Goal: Find specific page/section: Find specific page/section

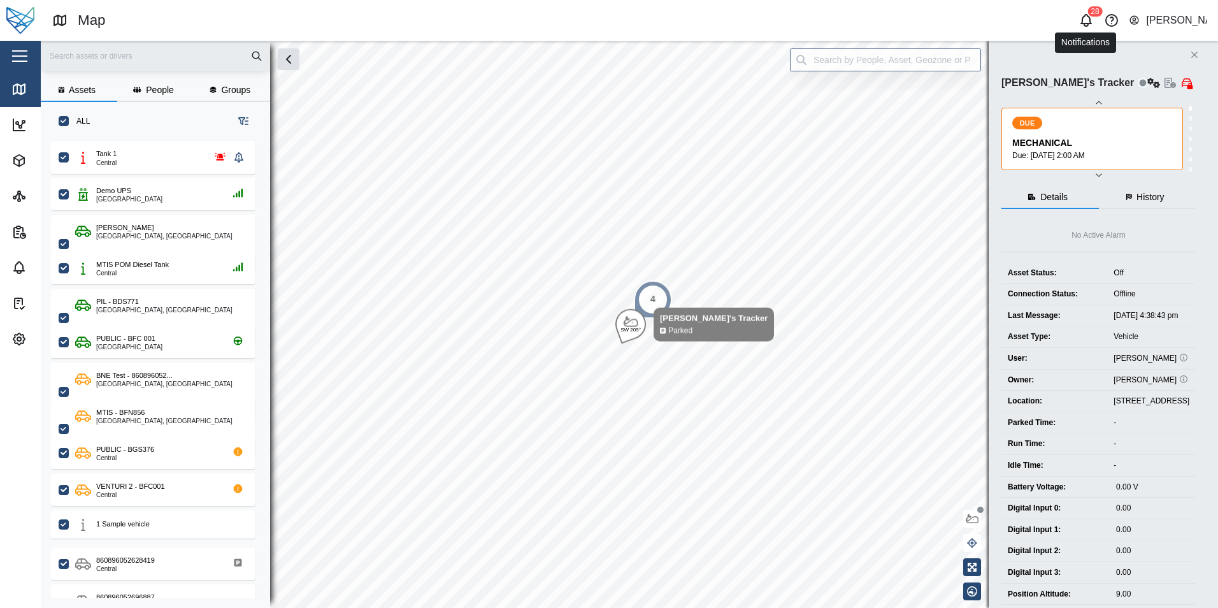
click at [1093, 18] on icon "button" at bounding box center [1085, 20] width 15 height 15
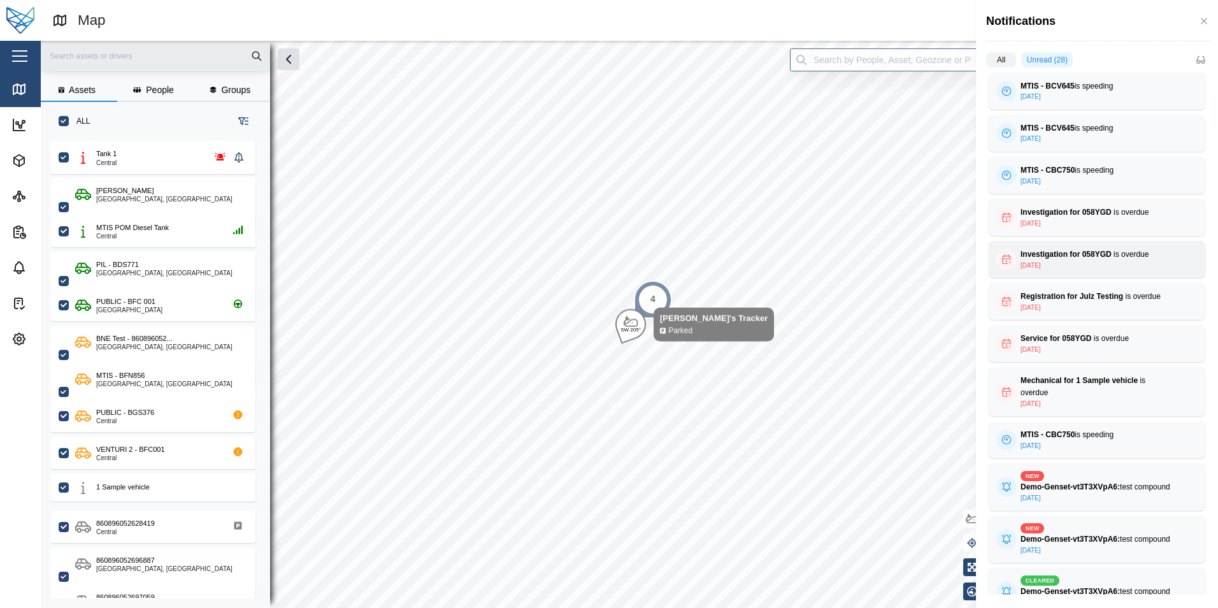
scroll to position [743, 0]
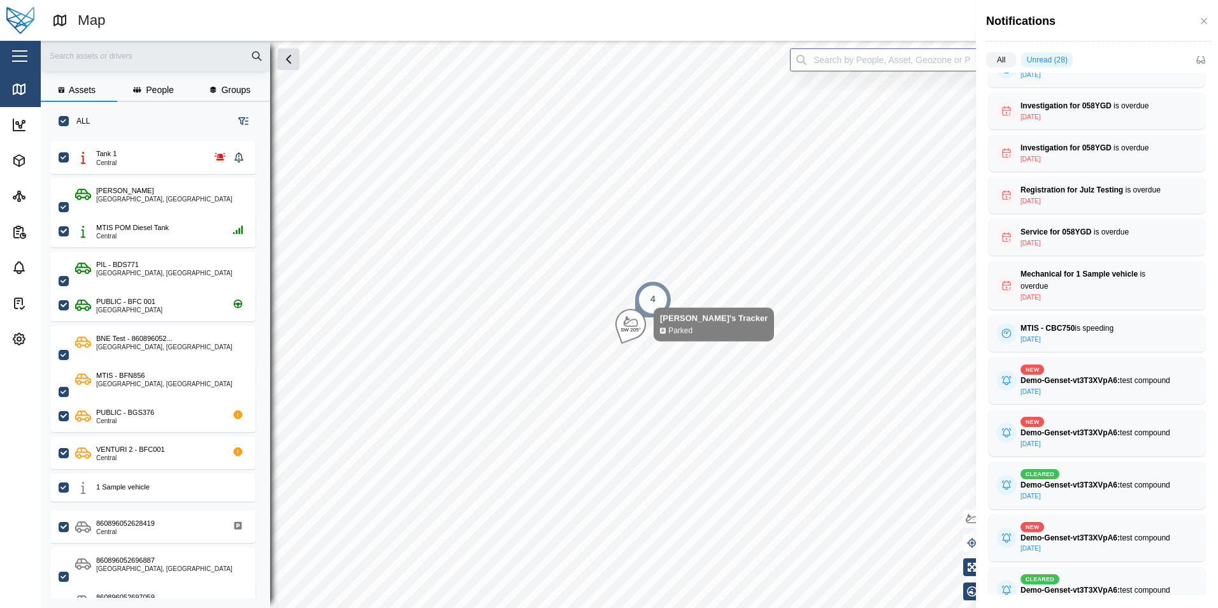
click at [22, 122] on div at bounding box center [609, 304] width 1218 height 608
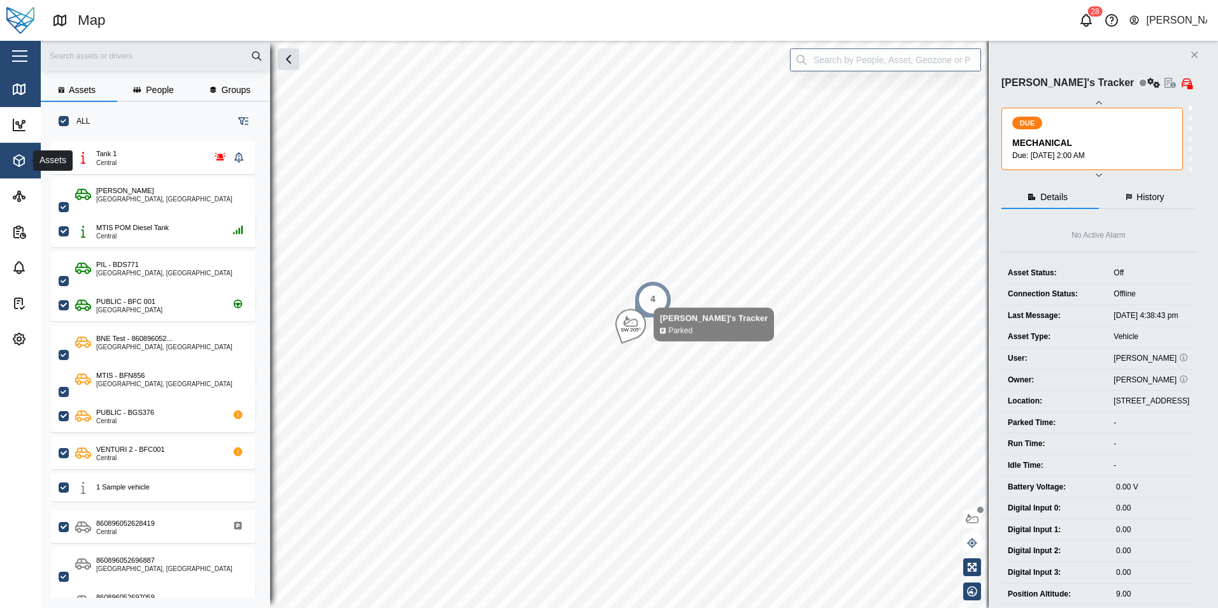
click at [29, 159] on div "Assets" at bounding box center [69, 160] width 116 height 15
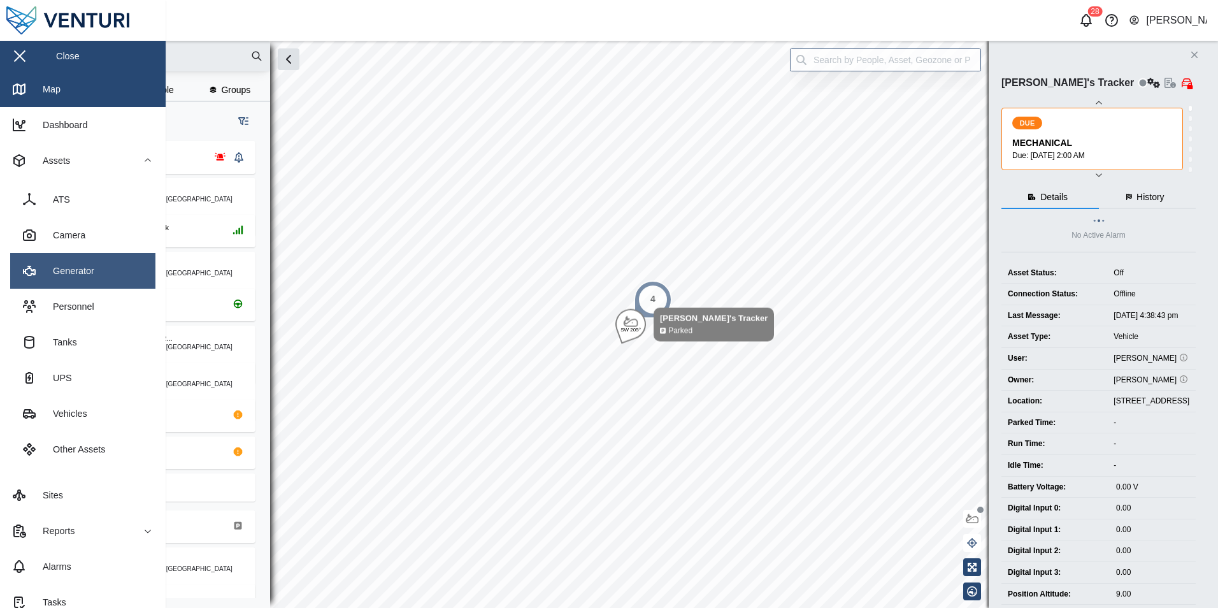
click at [97, 273] on link "Generator" at bounding box center [82, 271] width 145 height 36
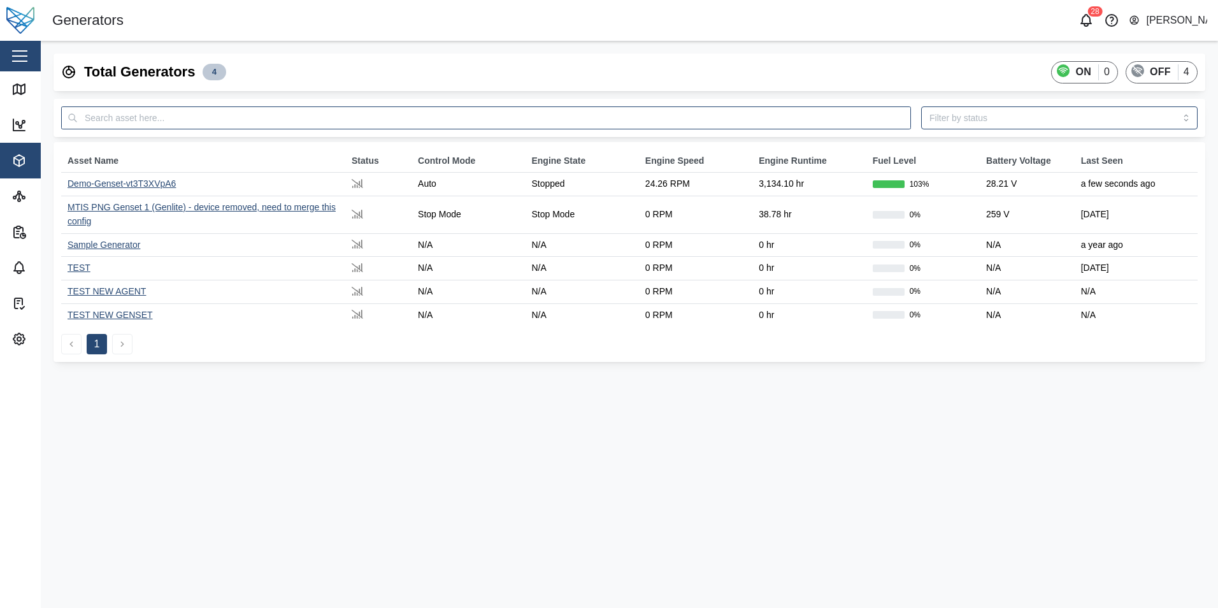
click at [101, 185] on div "Demo-Genset-vt3T3XVpA6" at bounding box center [122, 183] width 108 height 10
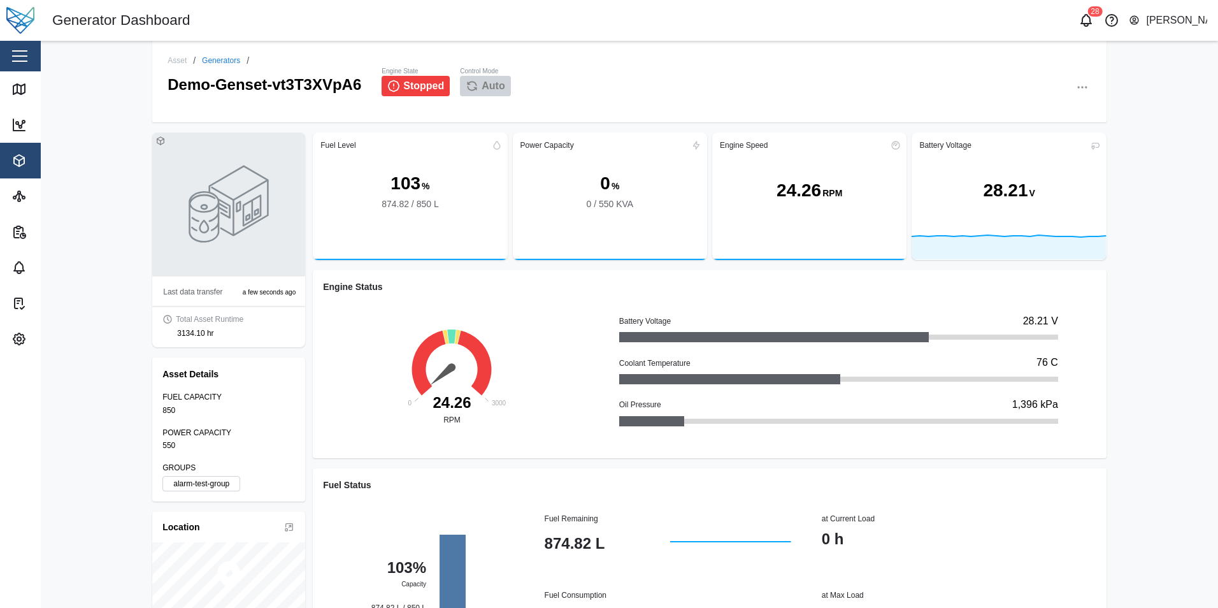
click at [1079, 85] on icon "button" at bounding box center [1082, 87] width 13 height 13
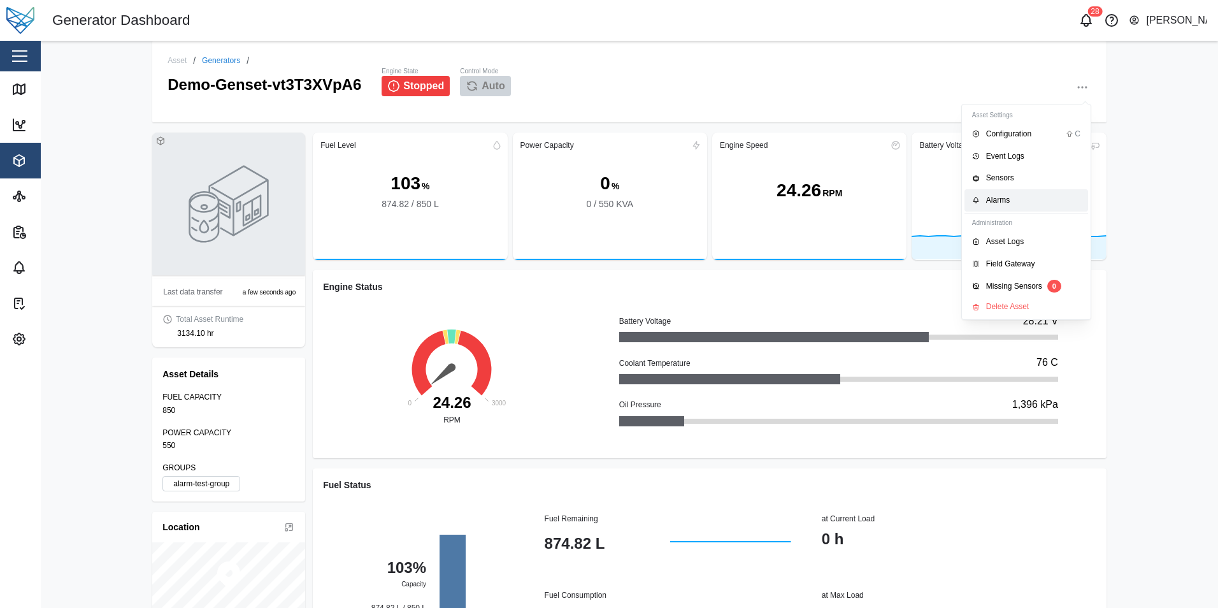
click at [1011, 197] on div "Alarms" at bounding box center [1033, 200] width 94 height 12
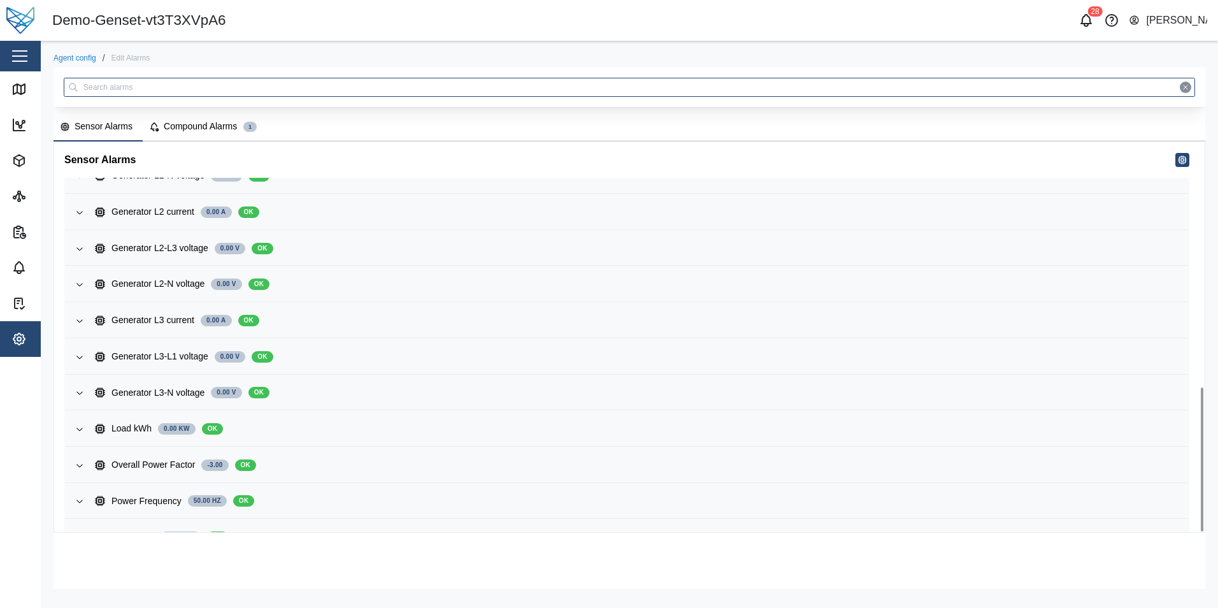
scroll to position [662, 0]
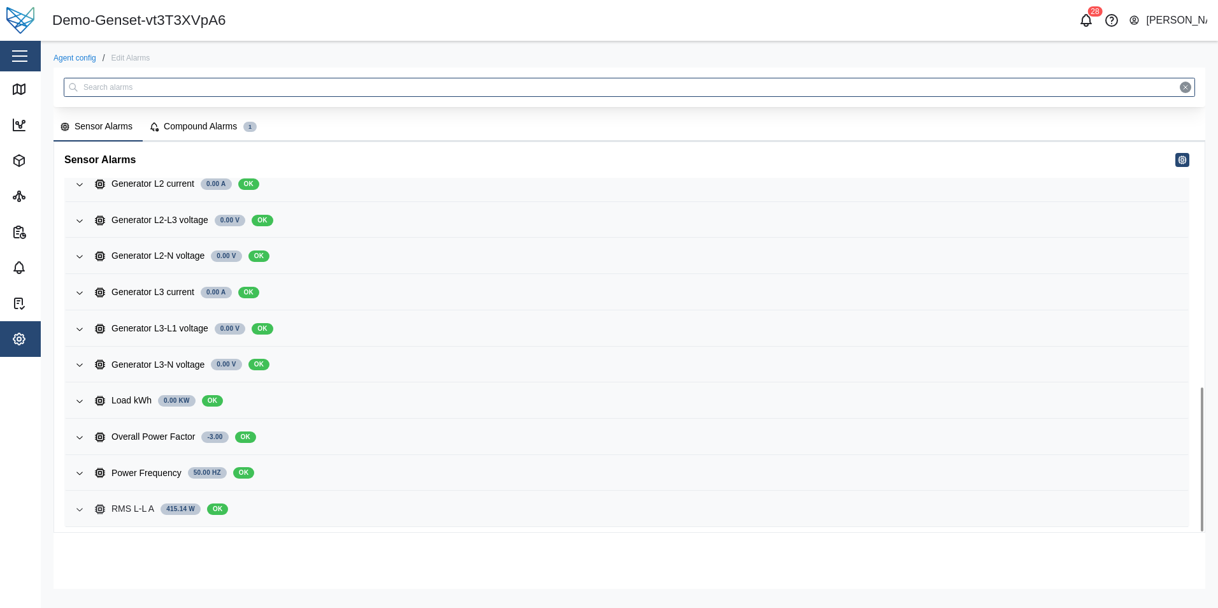
click at [132, 513] on div "RMS L-L A" at bounding box center [132, 509] width 43 height 14
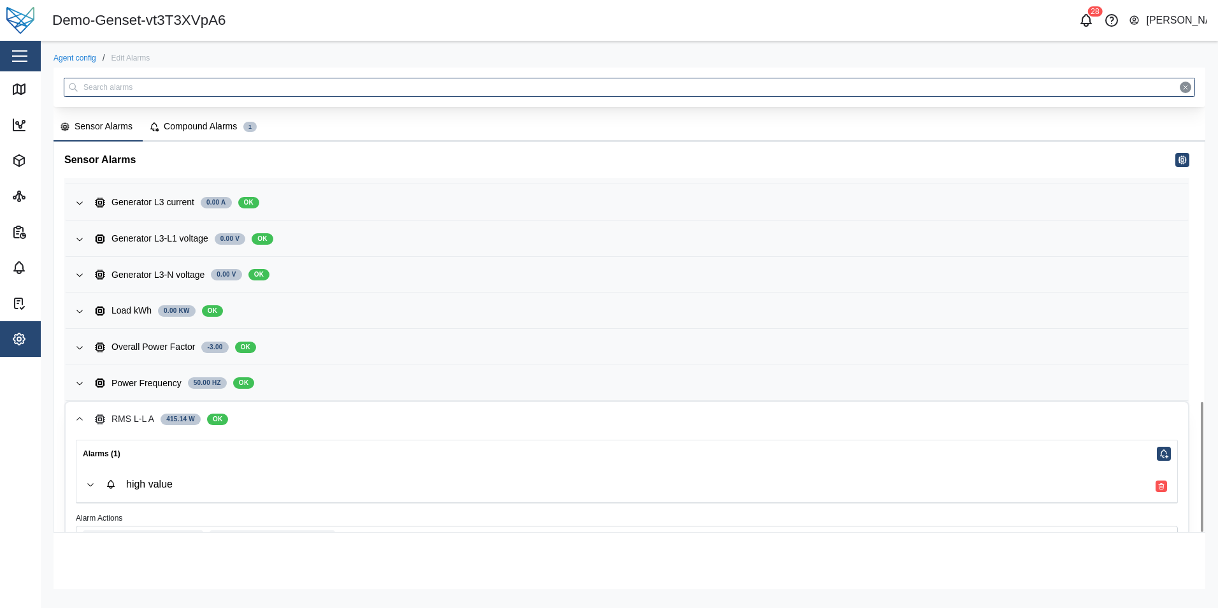
scroll to position [780, 0]
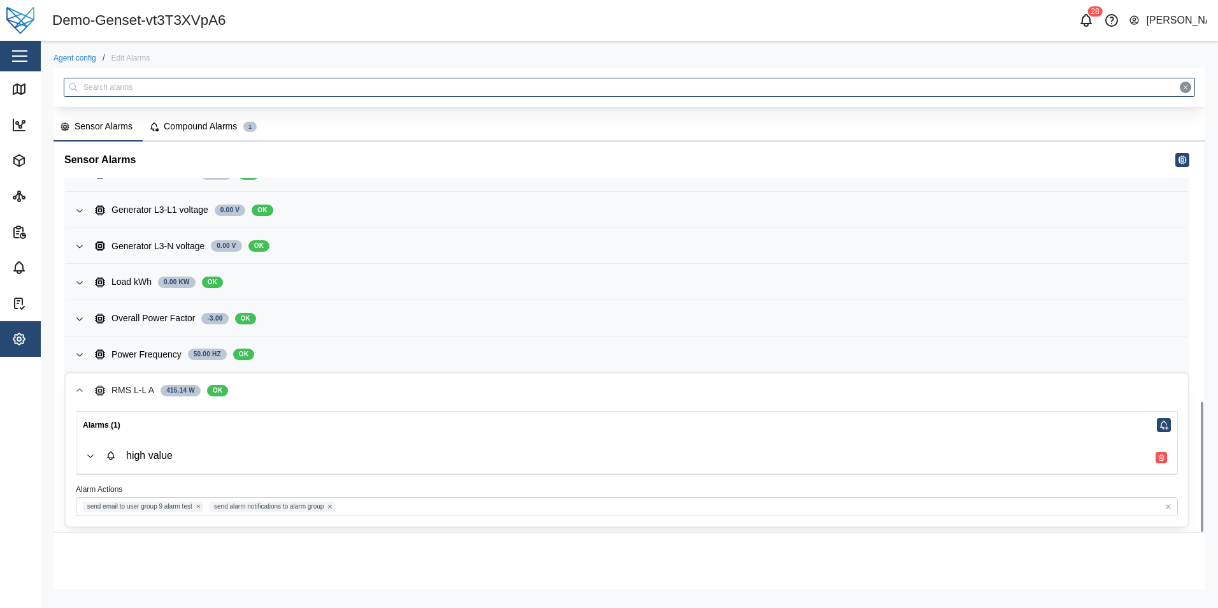
click at [589, 11] on div "Demo-Genset-vt3T3XVpA6" at bounding box center [341, 21] width 578 height 22
